Goal: Task Accomplishment & Management: Manage account settings

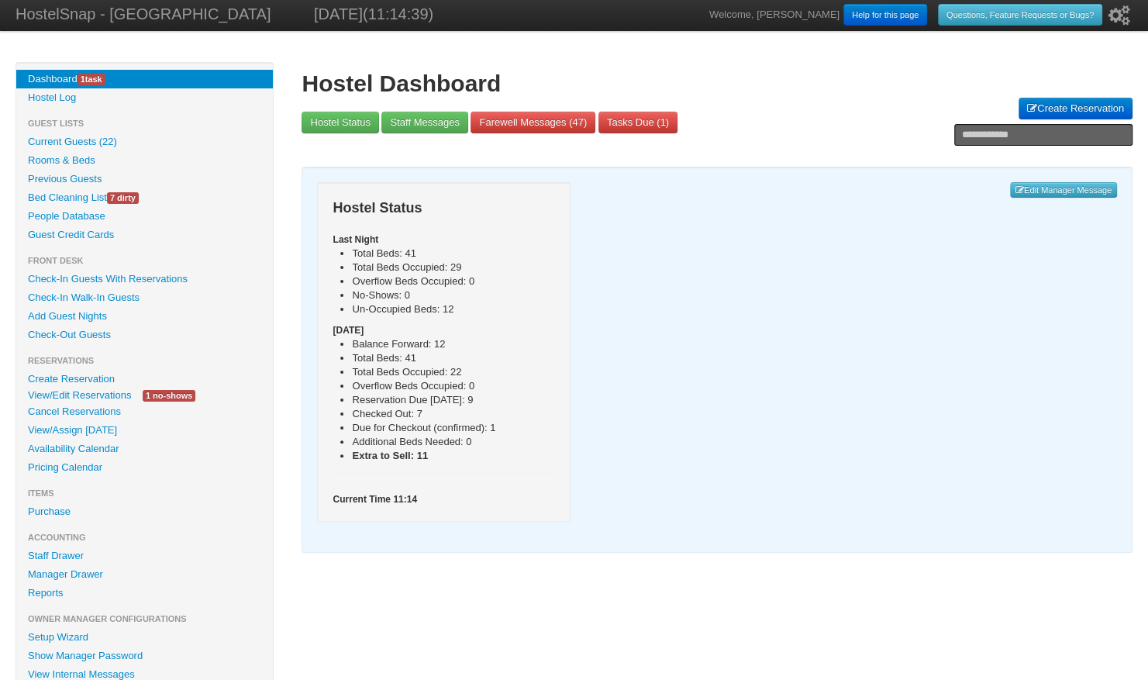
click at [95, 140] on link "Current Guests (22)" at bounding box center [144, 142] width 257 height 19
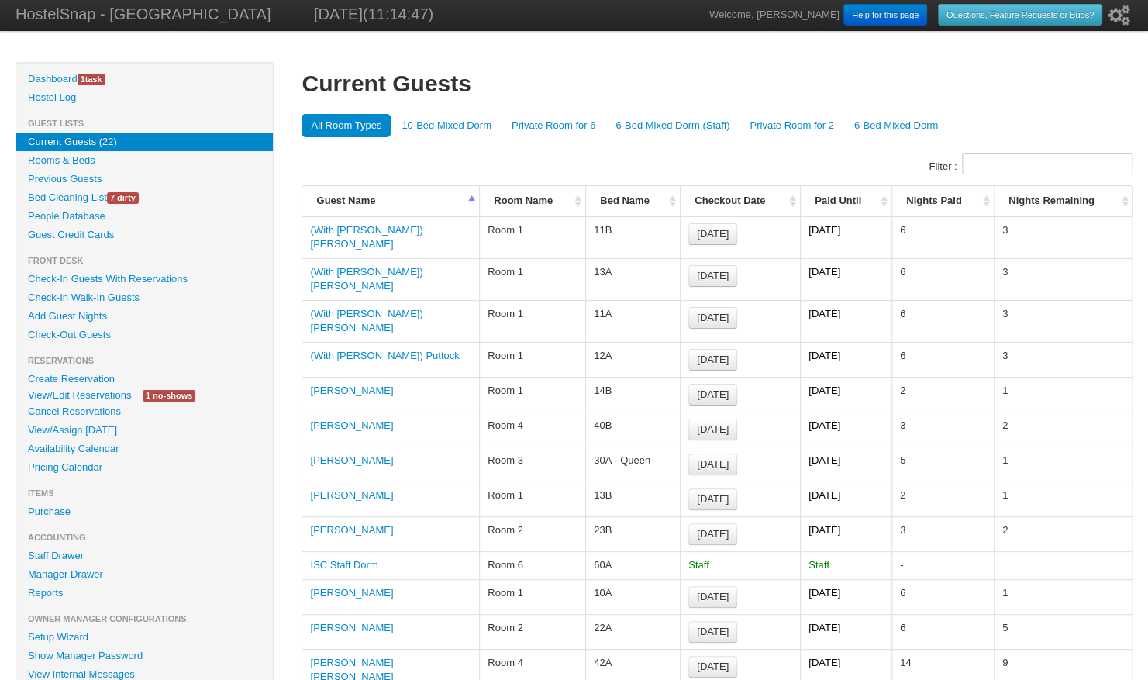
click at [580, 200] on th "Room Name" at bounding box center [532, 201] width 106 height 30
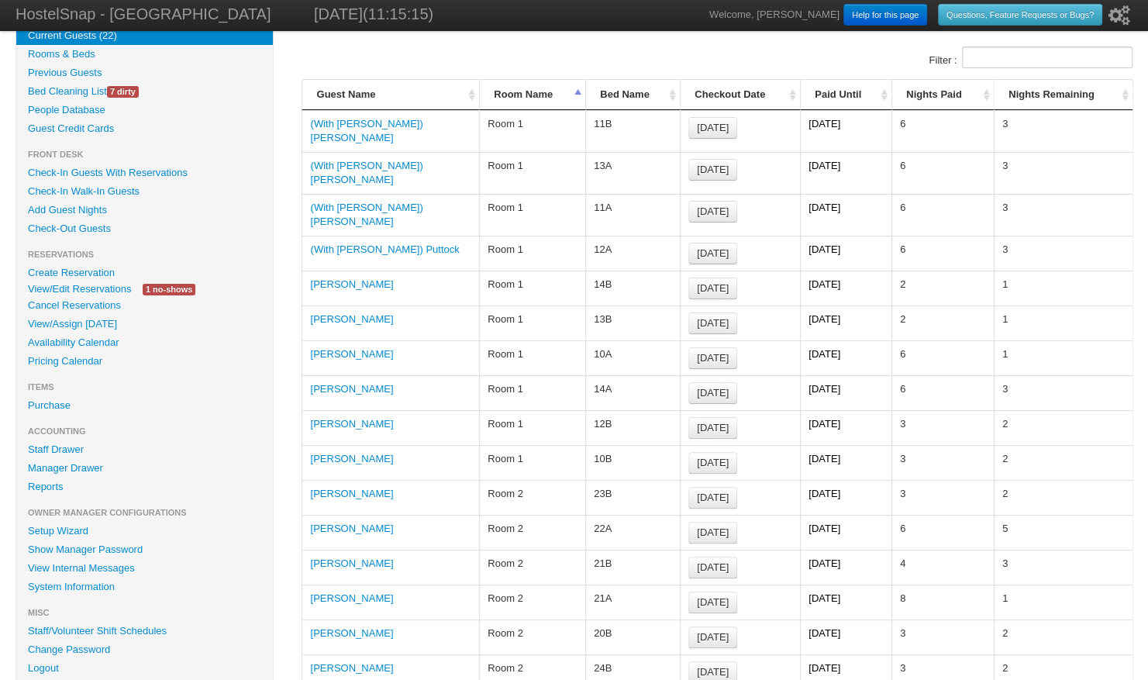
scroll to position [100, 0]
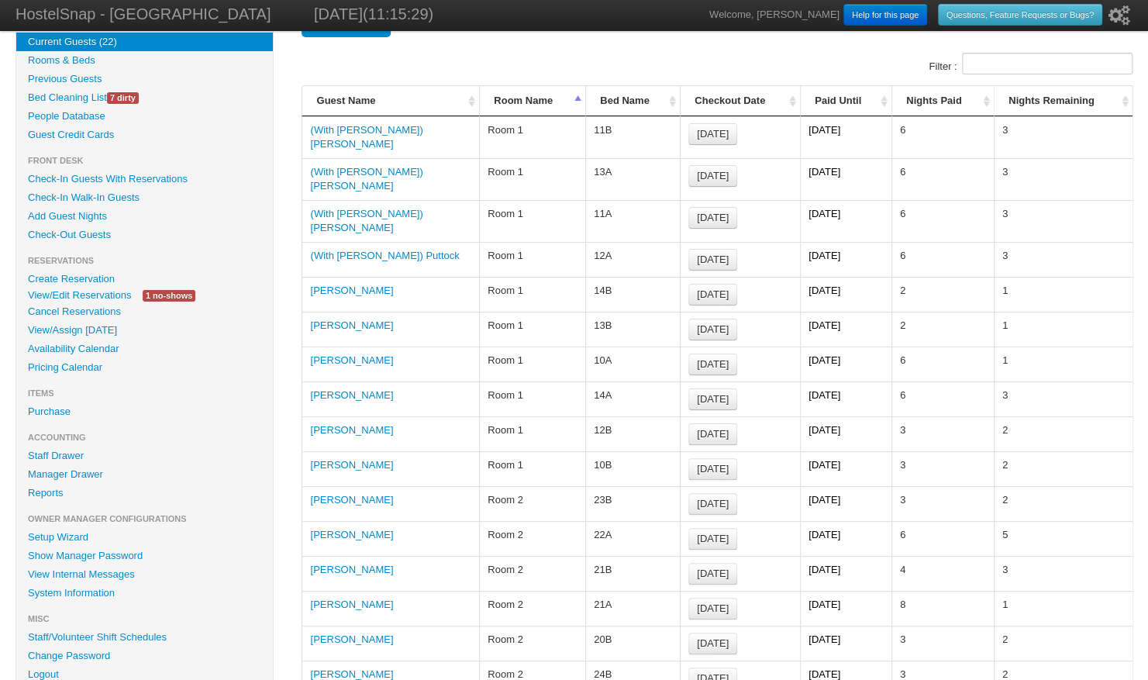
click at [64, 298] on link "View/Edit Reservations" at bounding box center [79, 295] width 126 height 16
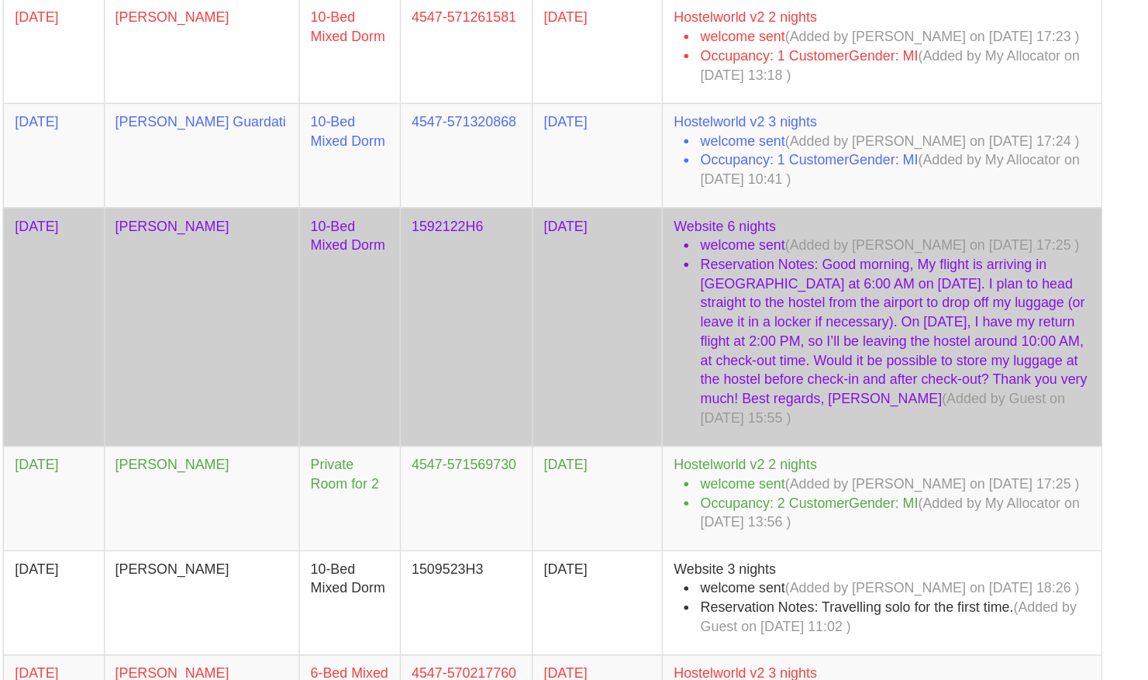
scroll to position [469, 0]
